Goal: Navigation & Orientation: Find specific page/section

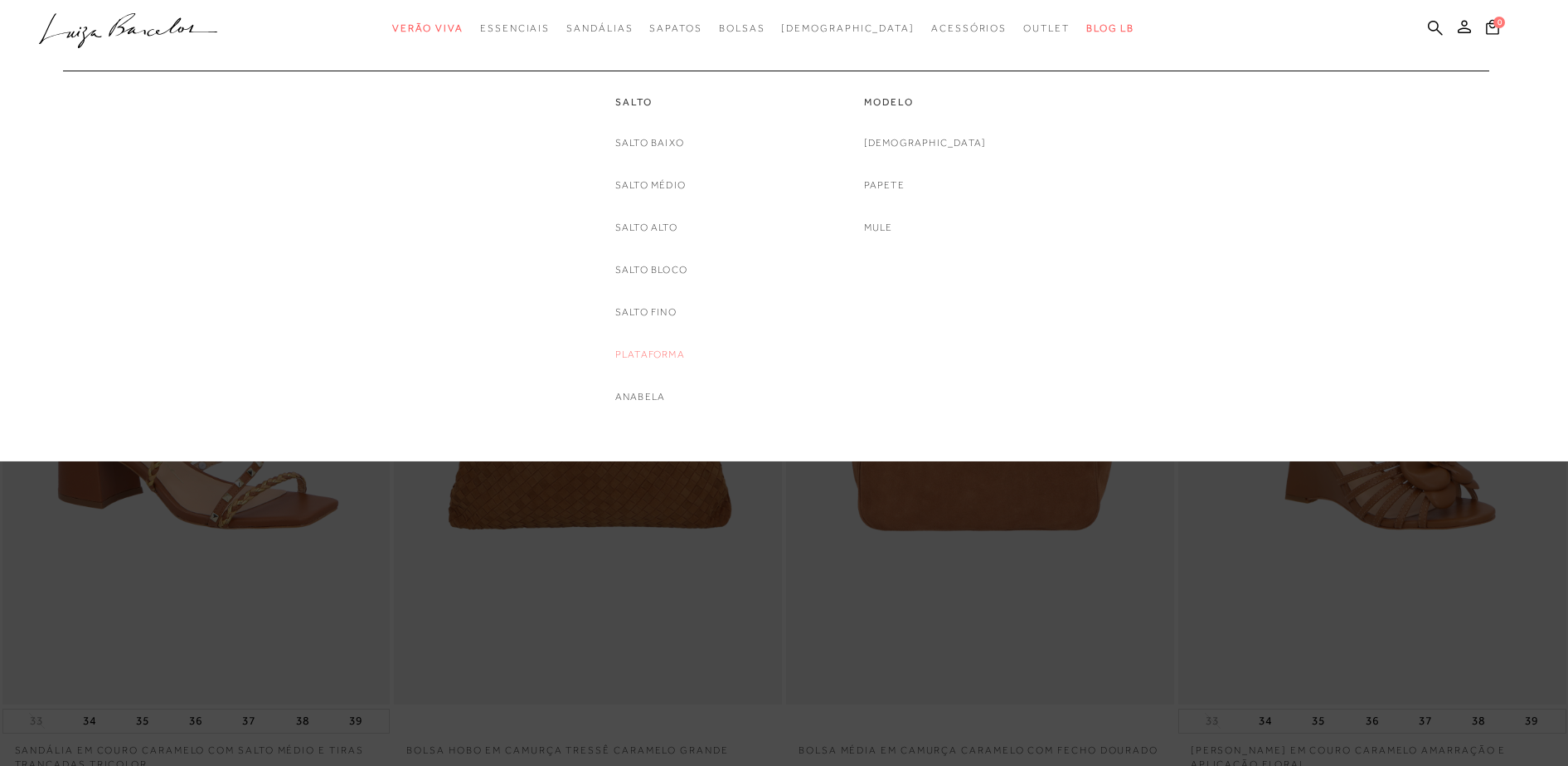
click at [664, 349] on link "Plataforma" at bounding box center [650, 354] width 70 height 17
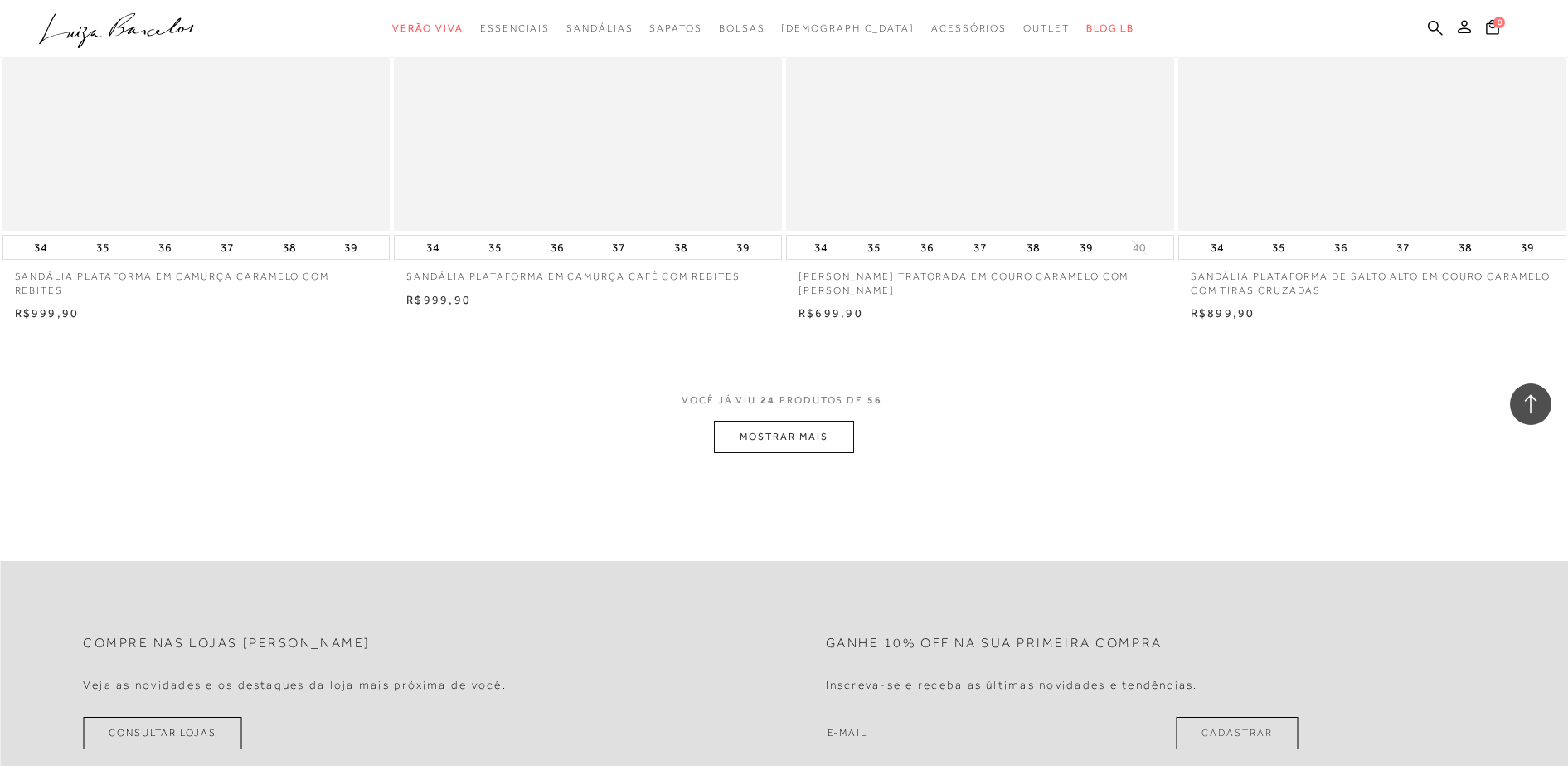
scroll to position [4043, 0]
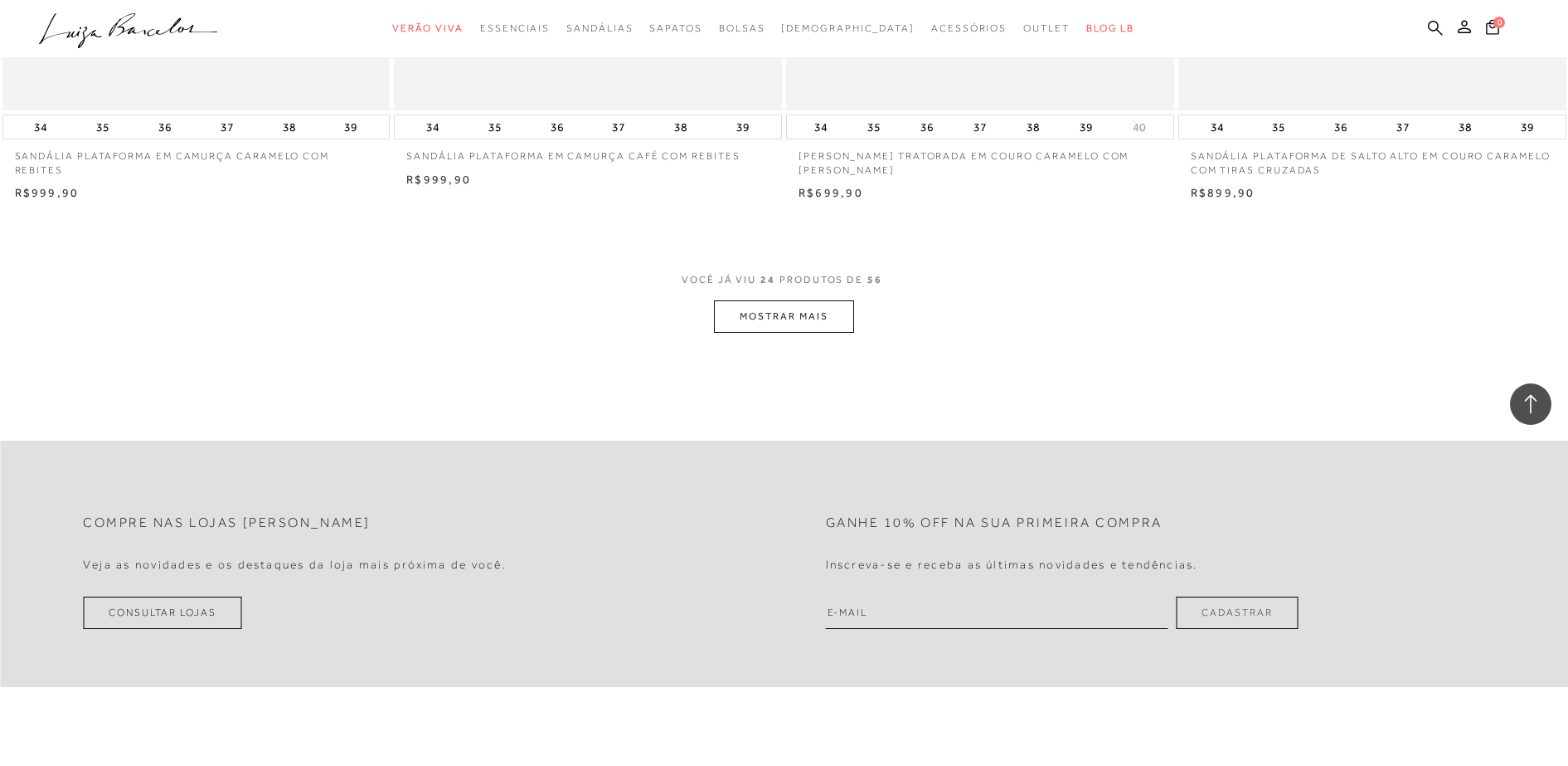
click at [788, 315] on button "MOSTRAR MAIS" at bounding box center [784, 316] width 140 height 32
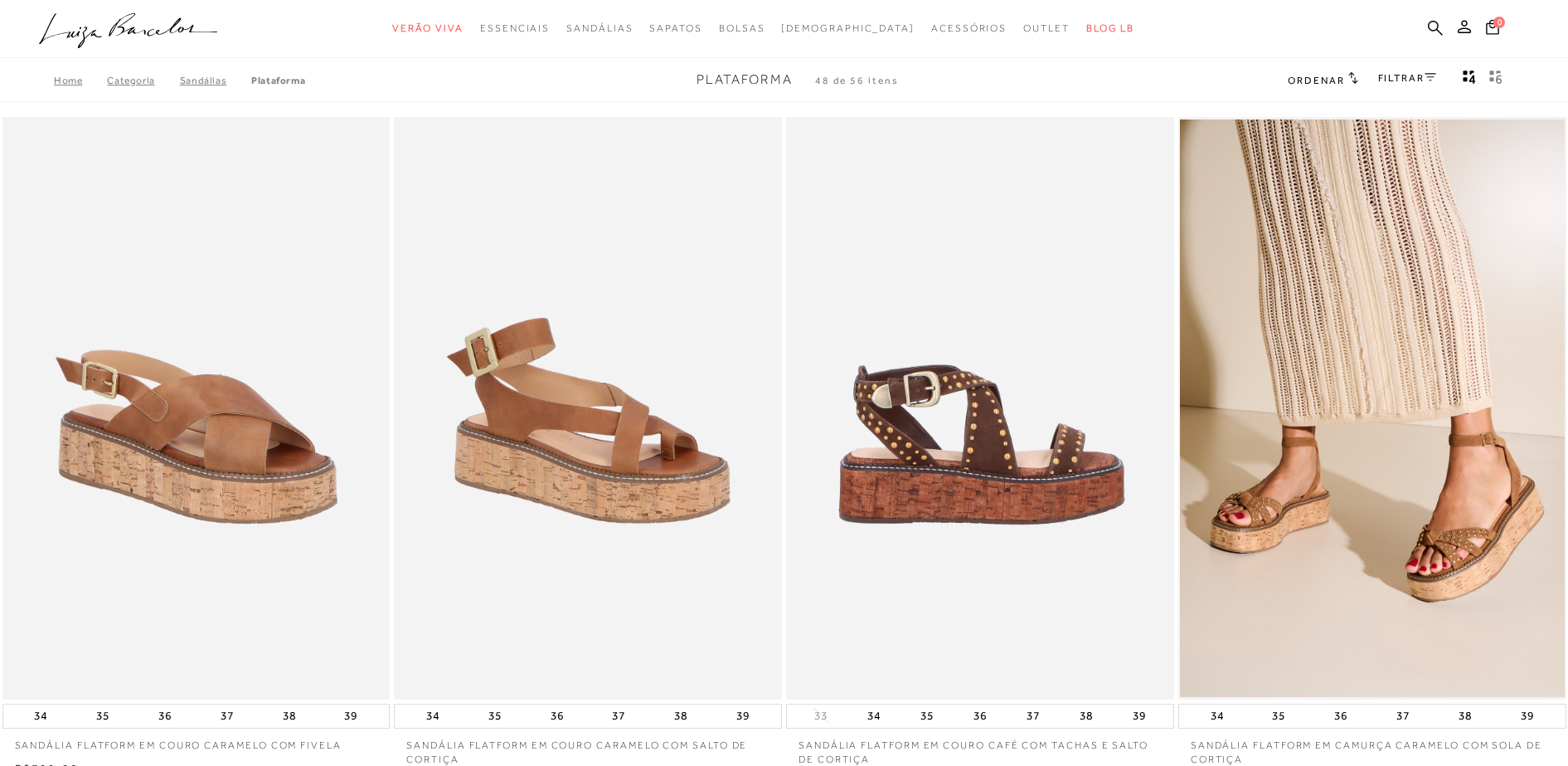
scroll to position [0, 0]
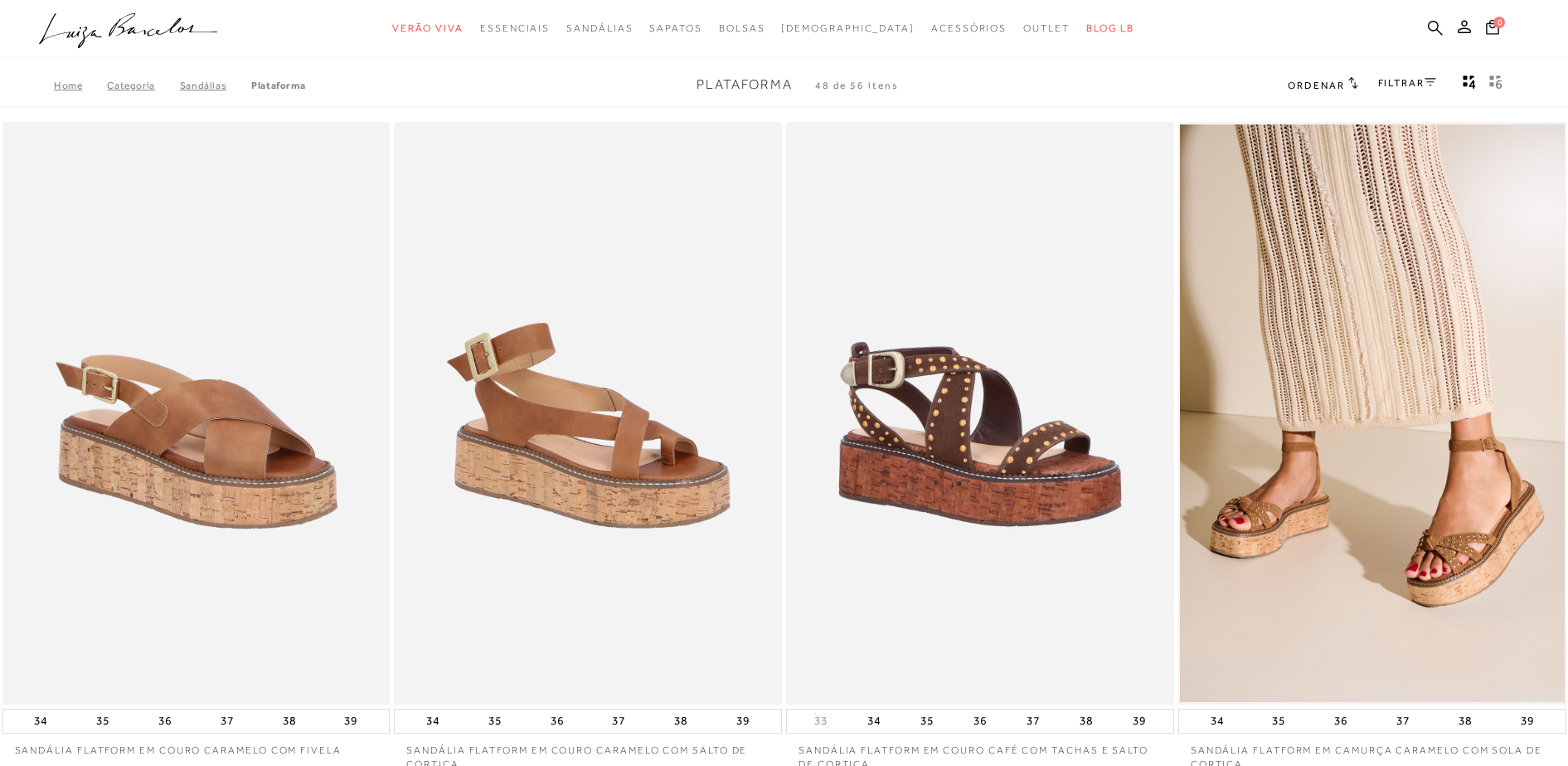
click at [1348, 87] on icon at bounding box center [1353, 83] width 10 height 13
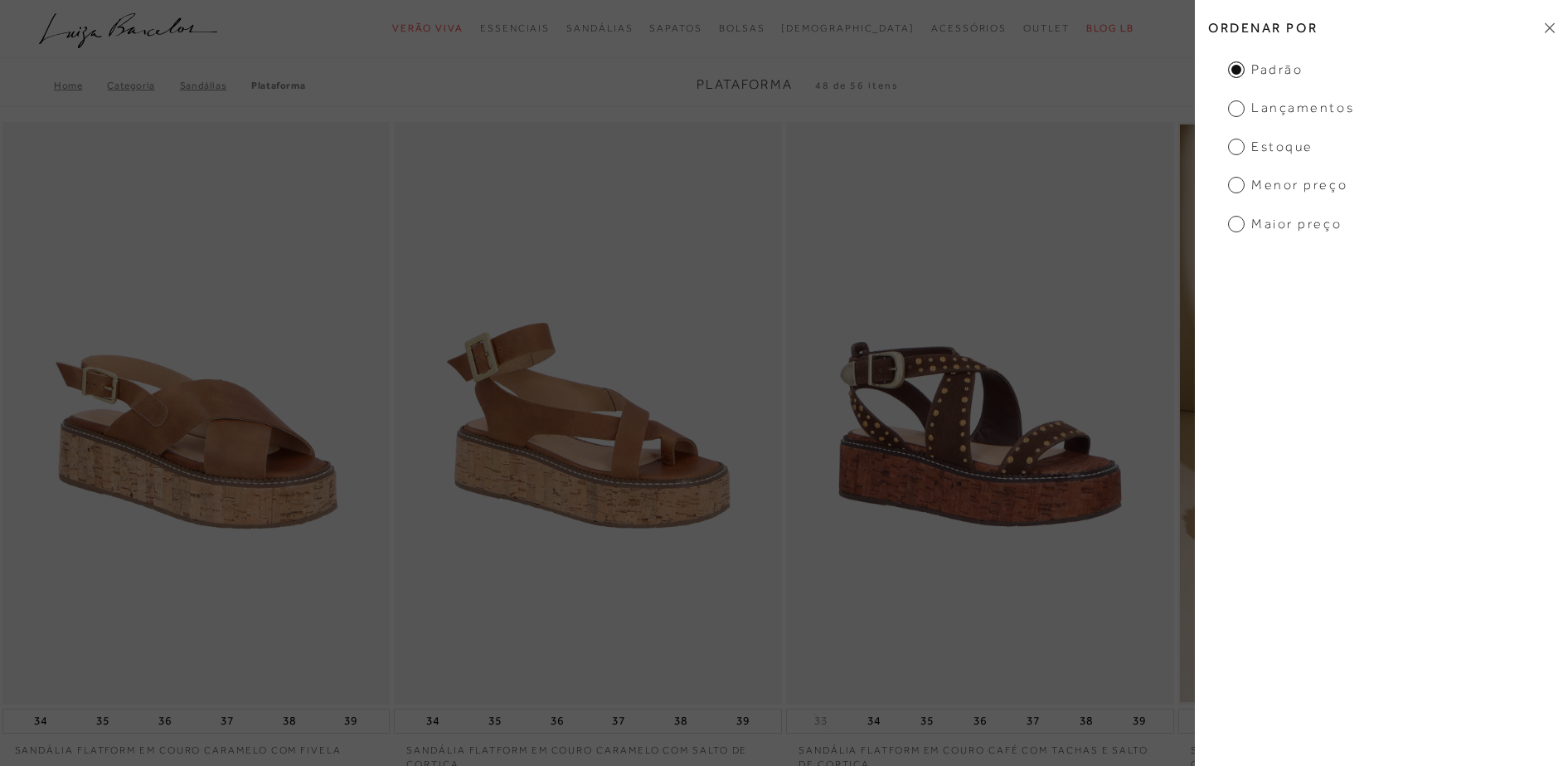
click at [1543, 29] on h2 "Ordenar por" at bounding box center [1381, 28] width 373 height 39
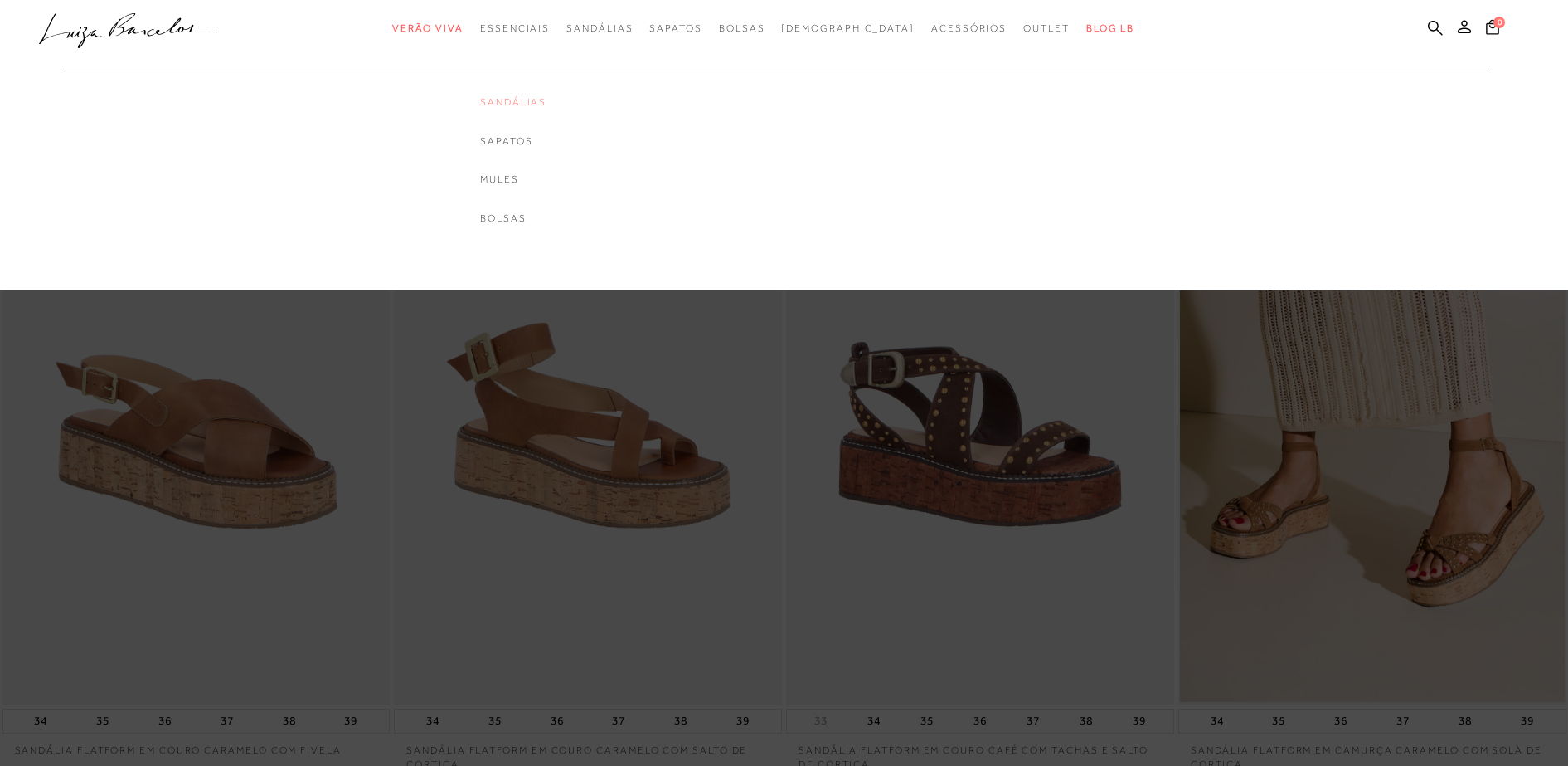
click at [546, 99] on link "Sandálias" at bounding box center [513, 102] width 66 height 14
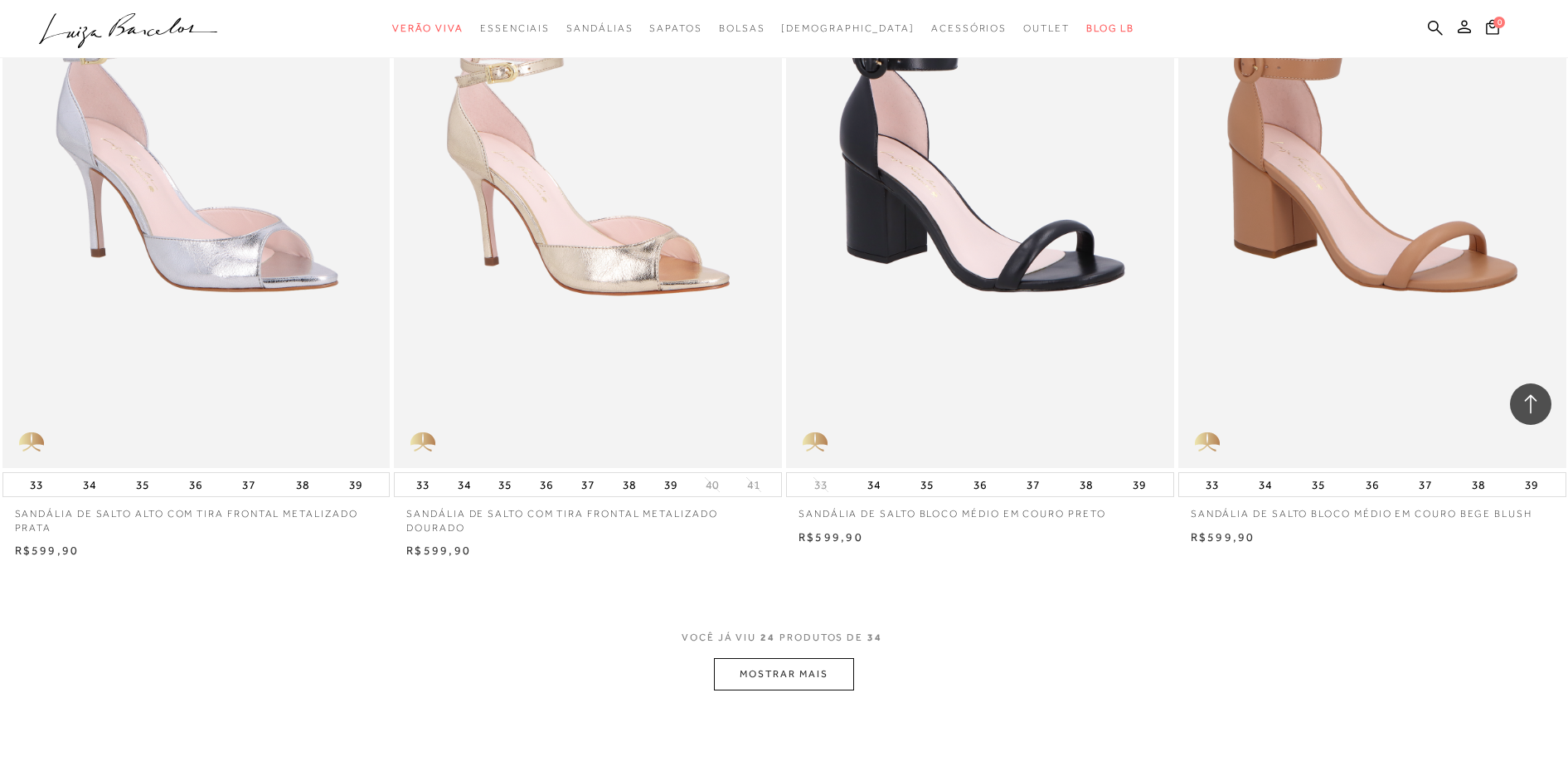
scroll to position [3733, 0]
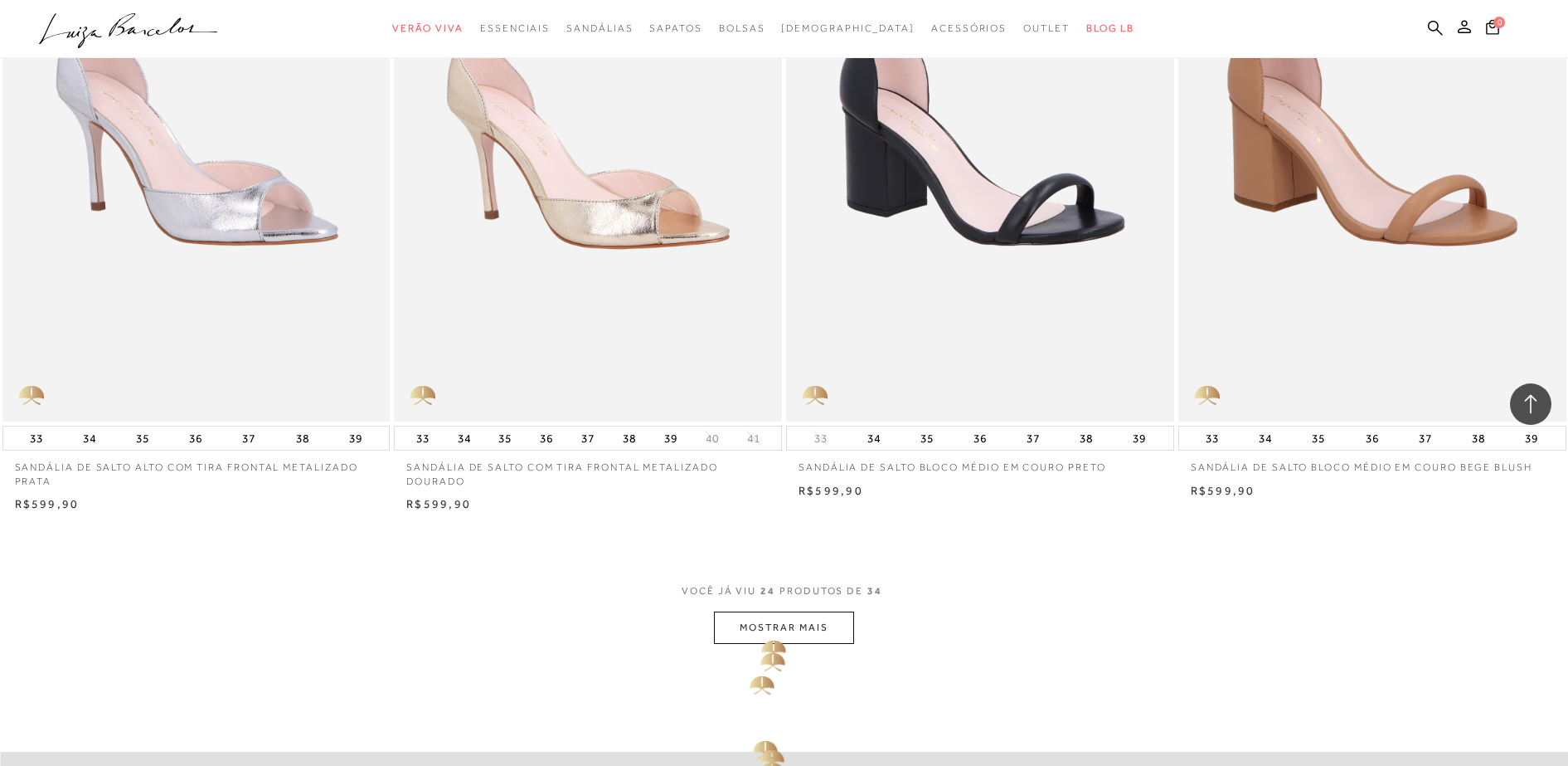
click at [762, 632] on button "MOSTRAR MAIS" at bounding box center [784, 627] width 140 height 32
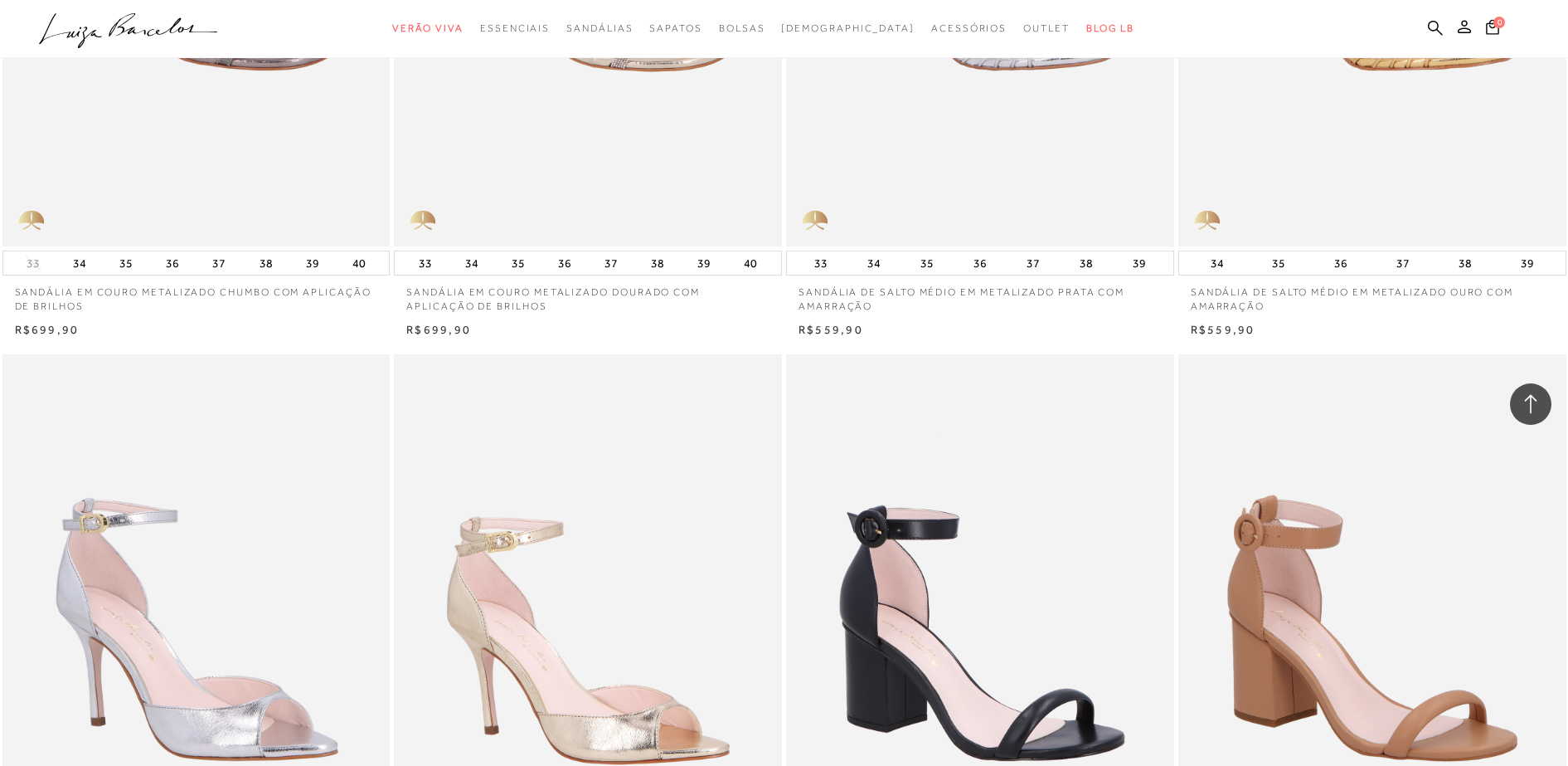
scroll to position [3422, 0]
